Goal: Go to known website: Go to known website

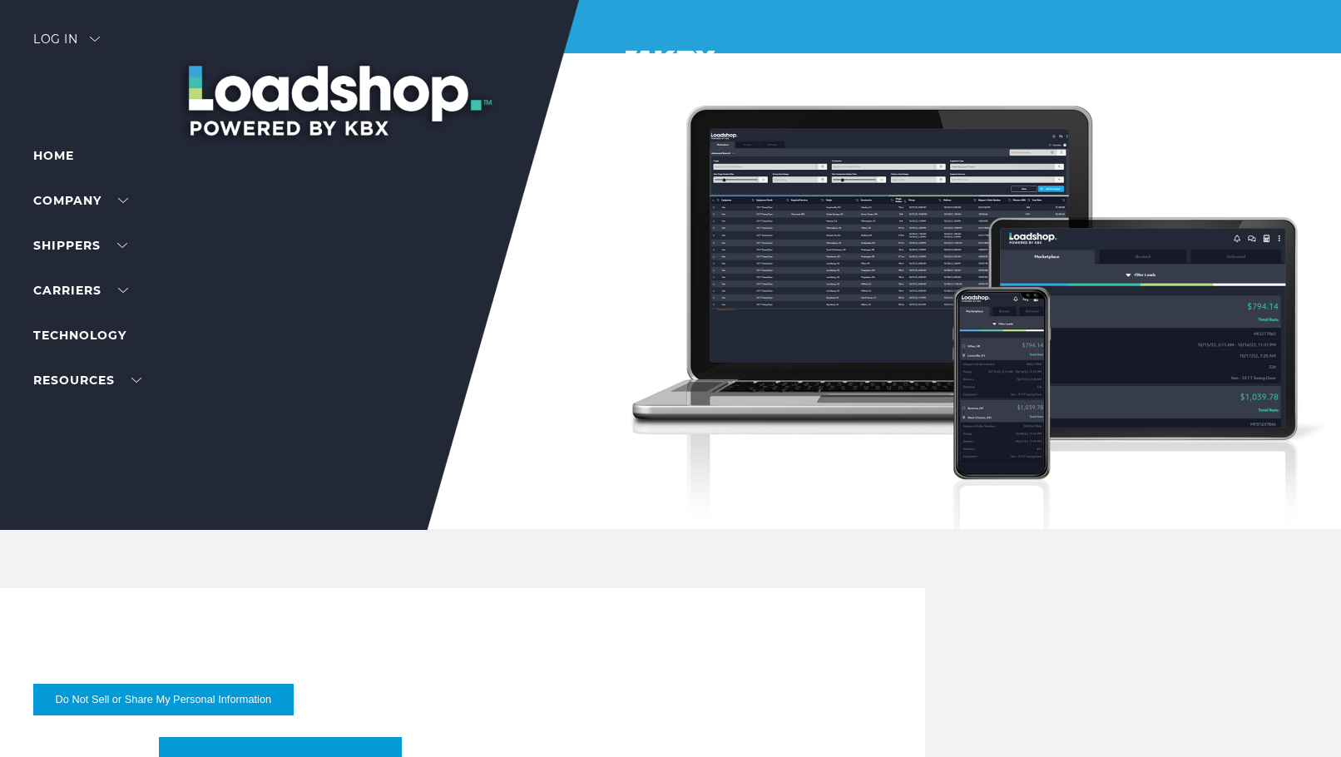
click at [49, 33] on div "Log in" at bounding box center [66, 45] width 67 height 24
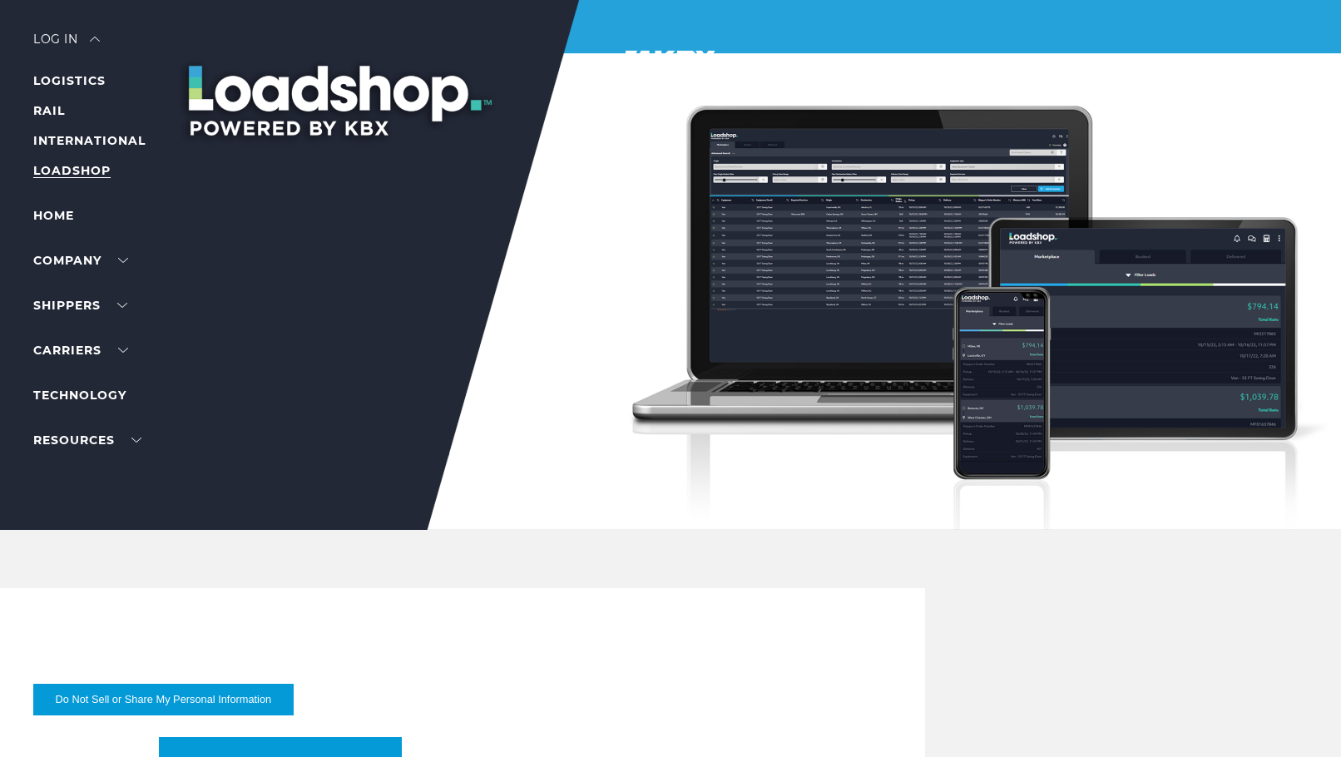
click at [57, 168] on link "LOADSHOP" at bounding box center [71, 170] width 77 height 15
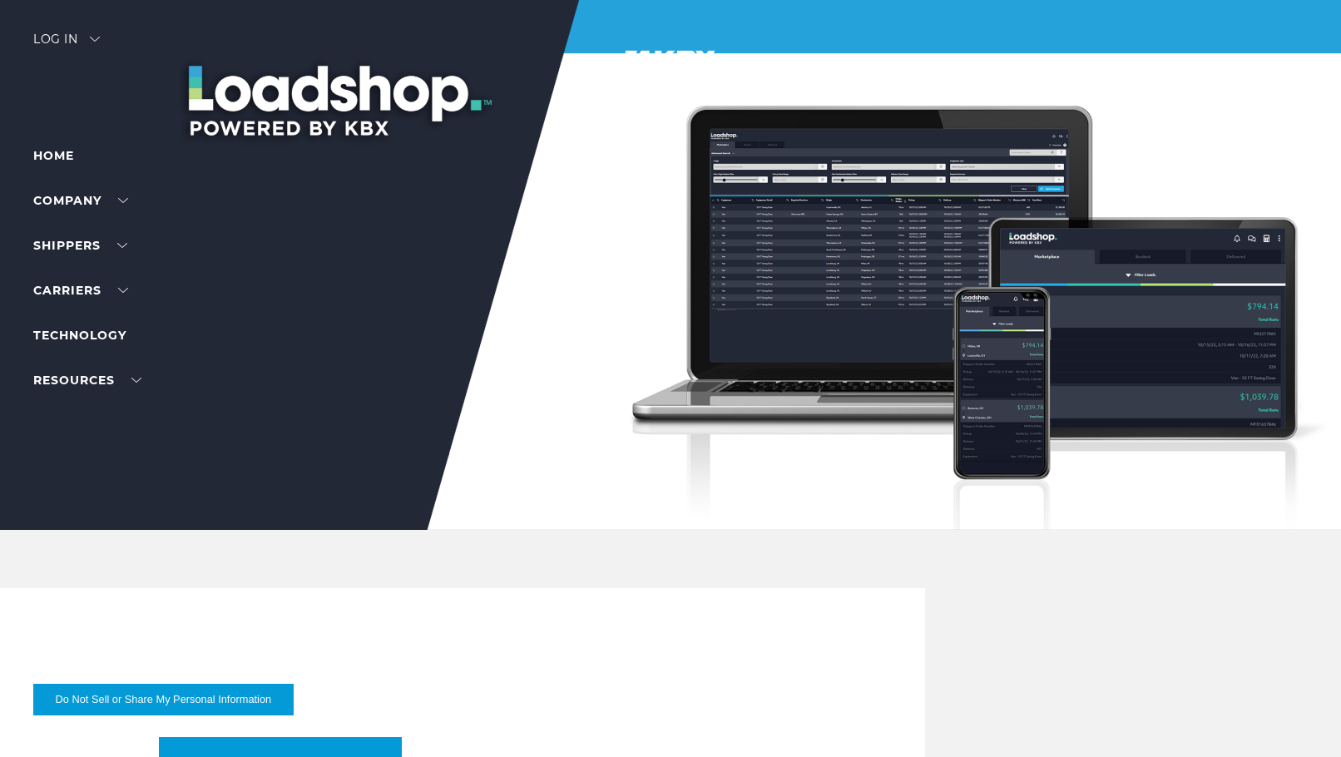
click at [72, 39] on div "Log in" at bounding box center [66, 45] width 67 height 24
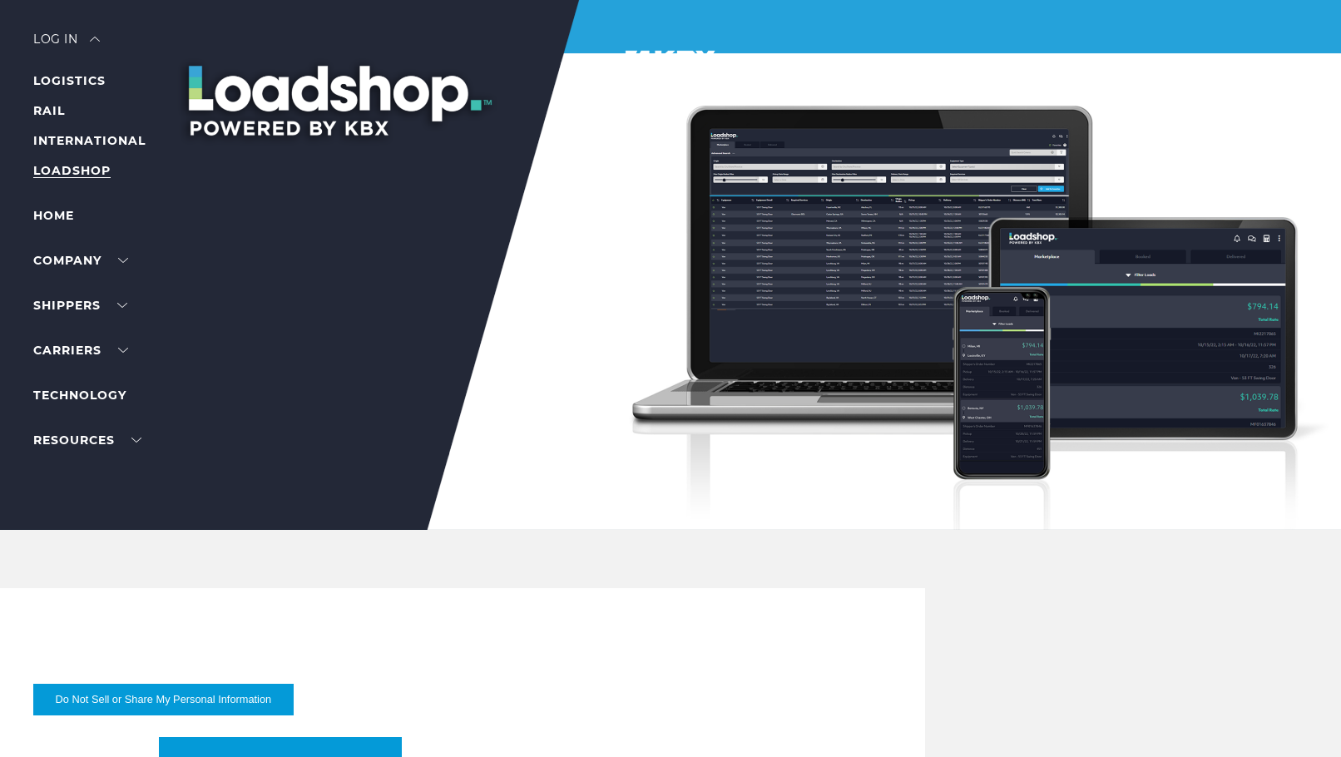
click at [72, 167] on link "LOADSHOP" at bounding box center [71, 170] width 77 height 15
click at [69, 42] on div "Log in" at bounding box center [66, 45] width 67 height 24
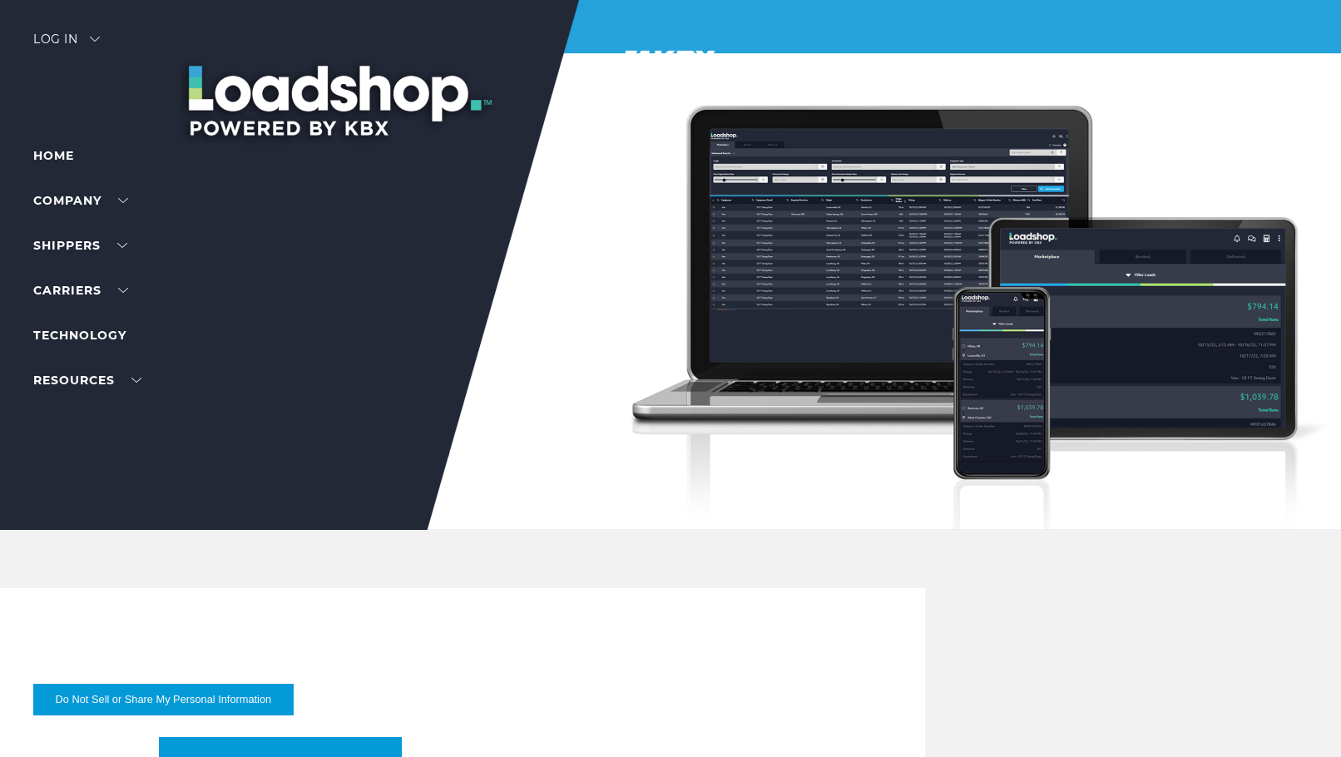
click at [69, 43] on div "Log in" at bounding box center [66, 45] width 67 height 24
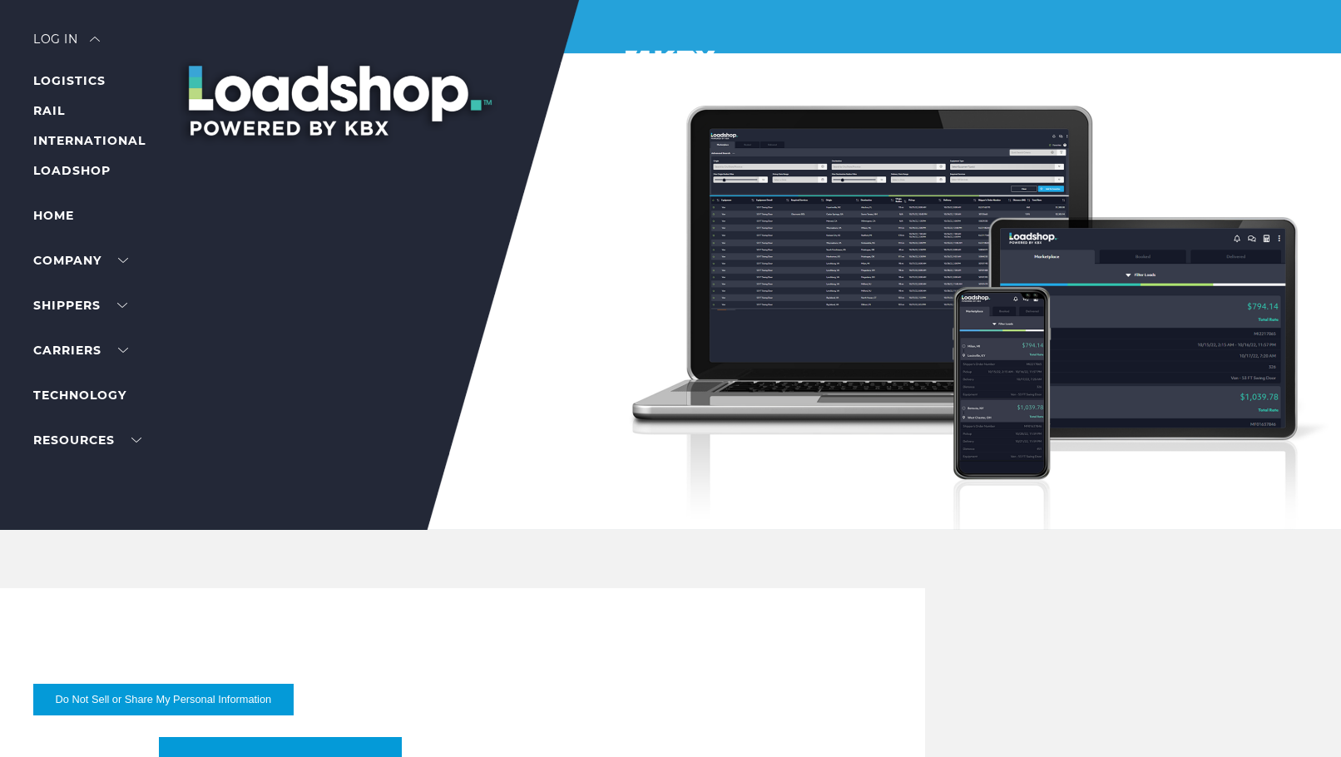
click at [69, 35] on div "Log in" at bounding box center [66, 45] width 67 height 24
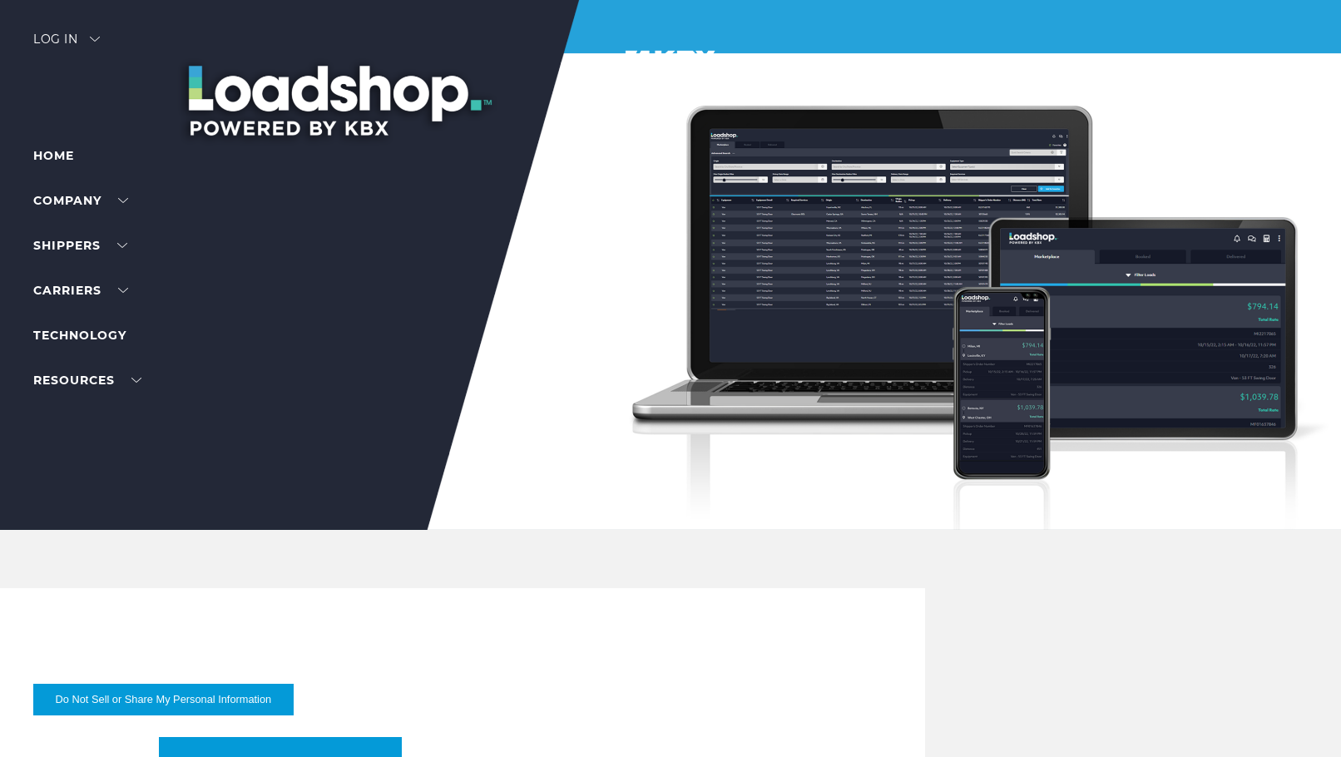
click at [86, 42] on div "Log in" at bounding box center [66, 45] width 67 height 24
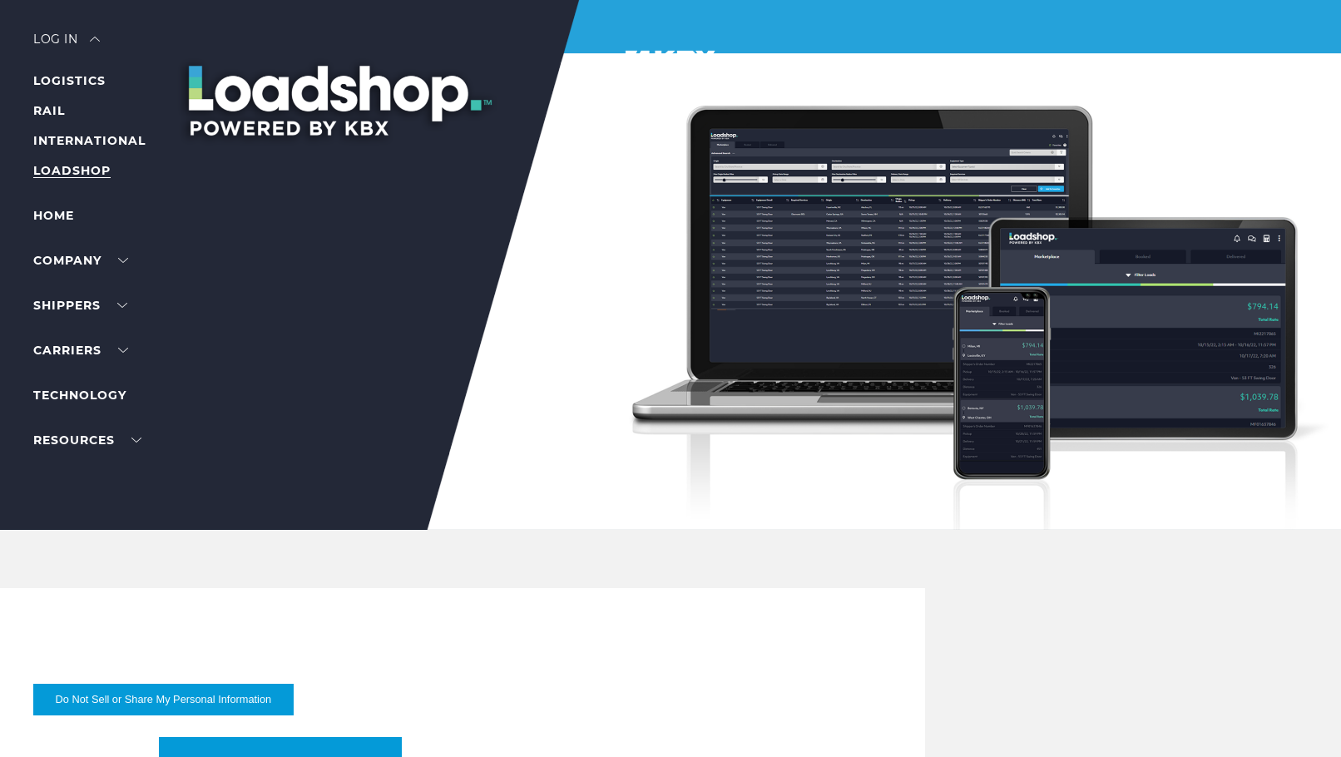
click at [84, 175] on link "LOADSHOP" at bounding box center [71, 170] width 77 height 15
click at [95, 178] on li "LOADSHOP" at bounding box center [105, 171] width 145 height 20
click at [94, 169] on link "LOADSHOP" at bounding box center [71, 170] width 77 height 15
